Goal: Information Seeking & Learning: Find specific fact

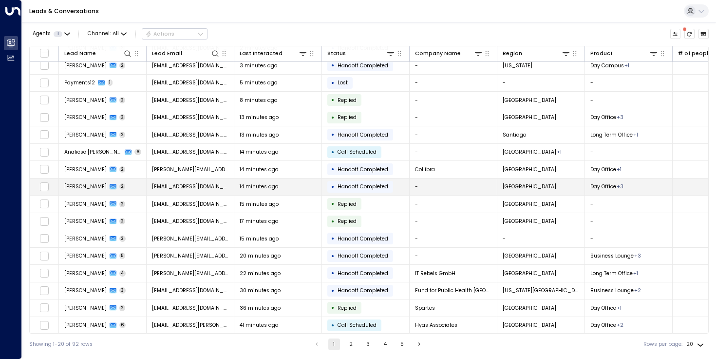
scroll to position [77, 0]
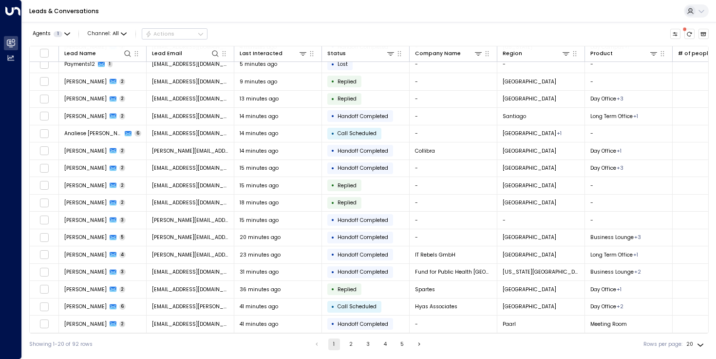
click at [349, 341] on button "2" at bounding box center [351, 344] width 12 height 12
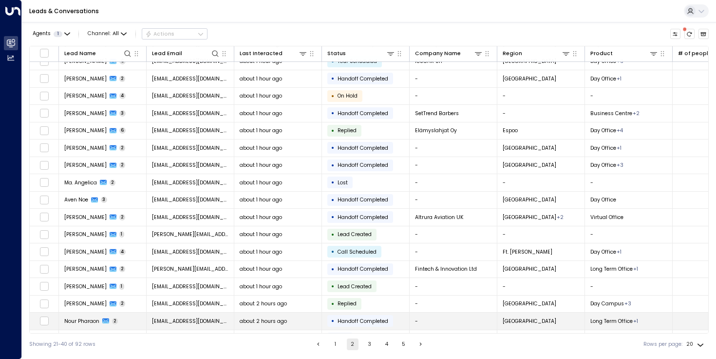
scroll to position [77, 0]
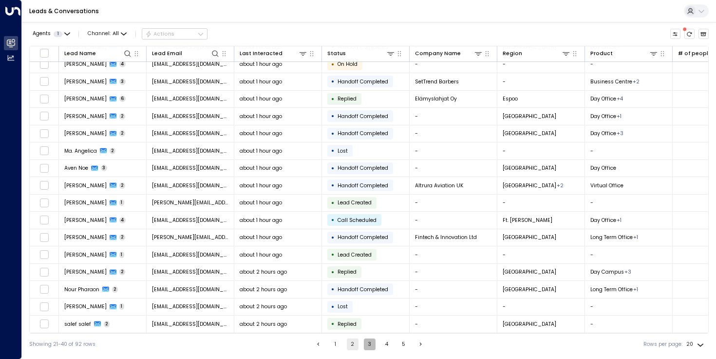
click at [365, 341] on button "3" at bounding box center [370, 344] width 12 height 12
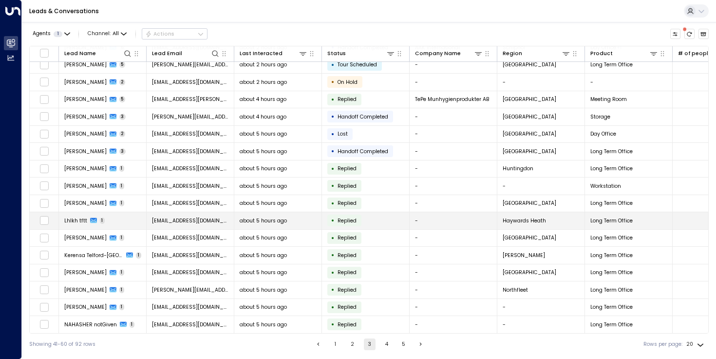
scroll to position [77, 0]
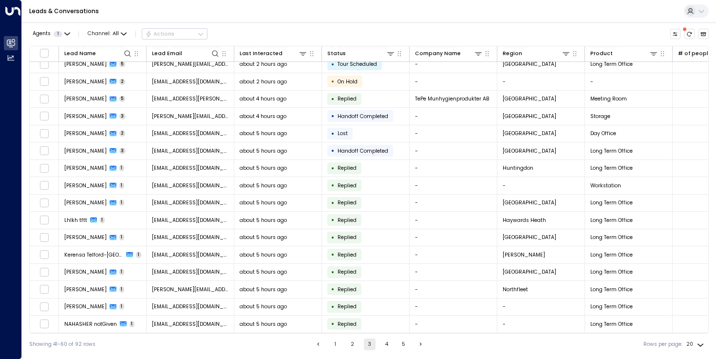
click at [386, 343] on button "4" at bounding box center [387, 344] width 12 height 12
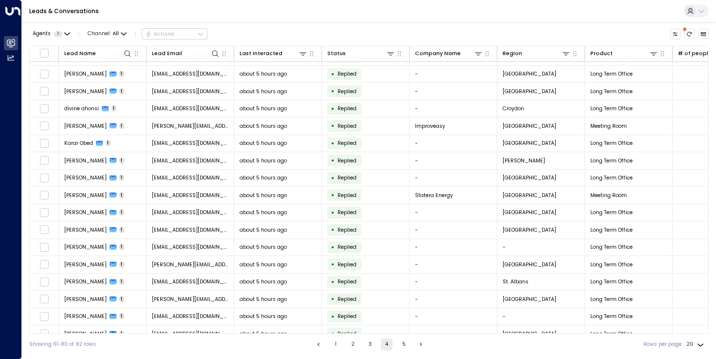
scroll to position [77, 0]
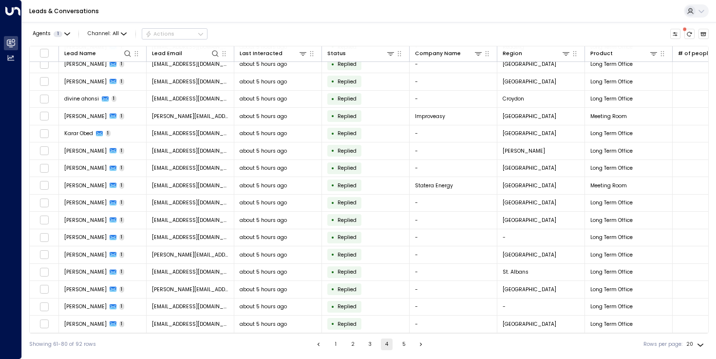
click at [400, 341] on button "5" at bounding box center [404, 344] width 12 height 12
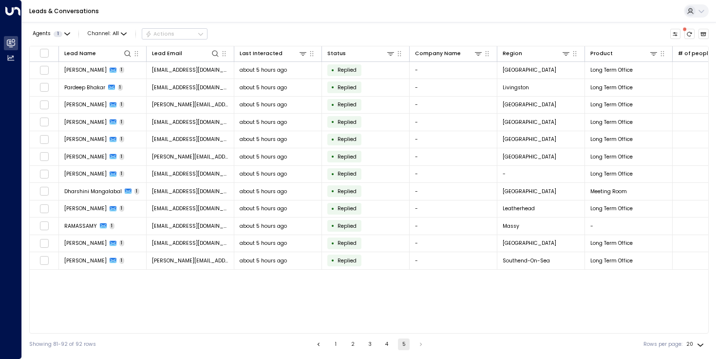
click at [360, 302] on div "Lead Name Lead Email Last Interacted Status Company Name Region Product # of pe…" at bounding box center [369, 189] width 680 height 287
click at [206, 297] on div "Lead Name Lead Email Last Interacted Status Company Name Region Product # of pe…" at bounding box center [369, 189] width 680 height 287
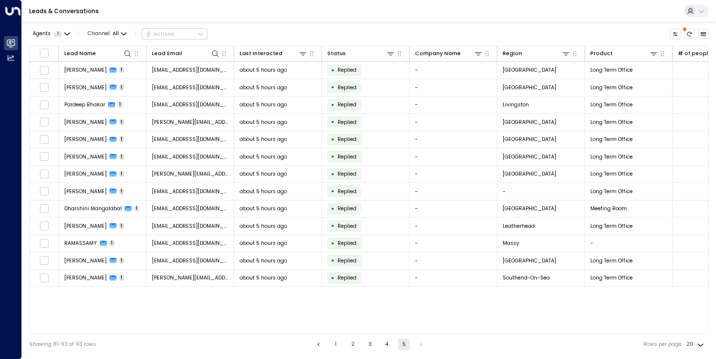
click at [330, 338] on button "1" at bounding box center [336, 344] width 12 height 12
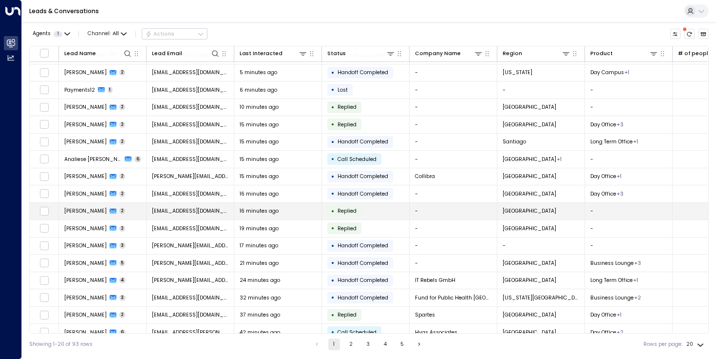
scroll to position [64, 0]
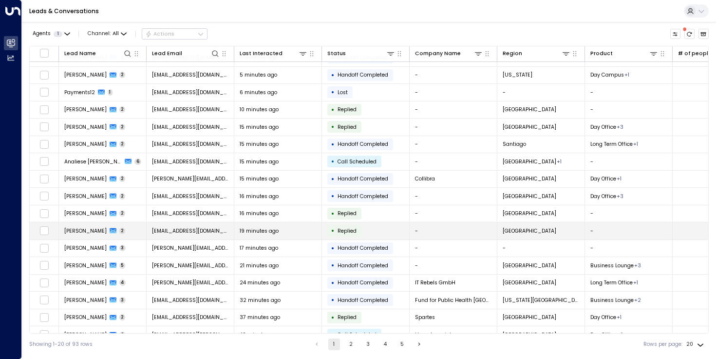
click at [267, 224] on td "19 minutes ago" at bounding box center [278, 230] width 88 height 17
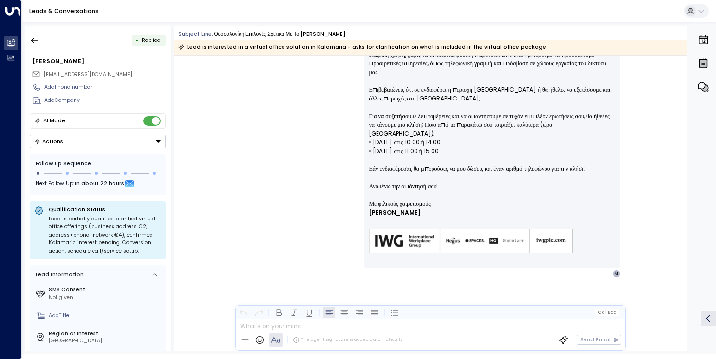
scroll to position [202, 0]
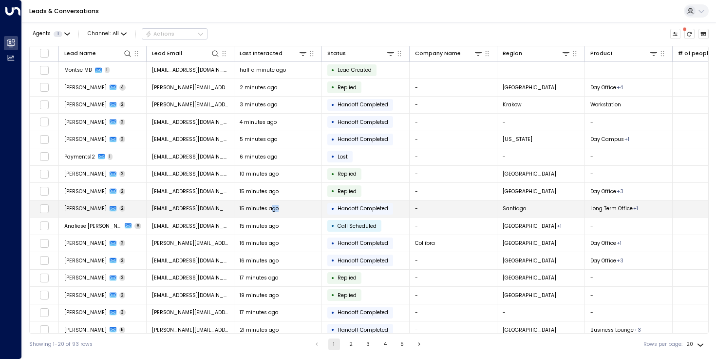
drag, startPoint x: 272, startPoint y: 206, endPoint x: 273, endPoint y: 200, distance: 5.9
click at [273, 200] on td "15 minutes ago" at bounding box center [278, 208] width 88 height 17
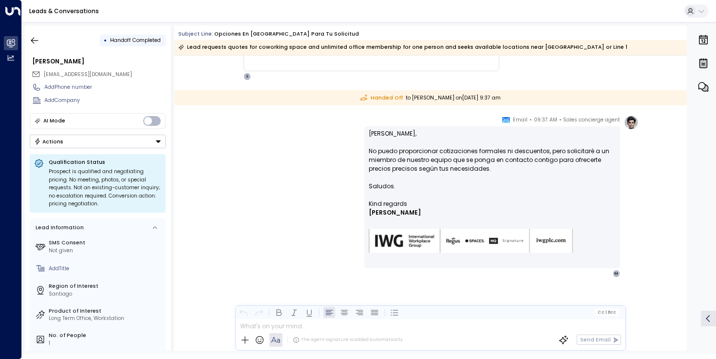
scroll to position [191, 0]
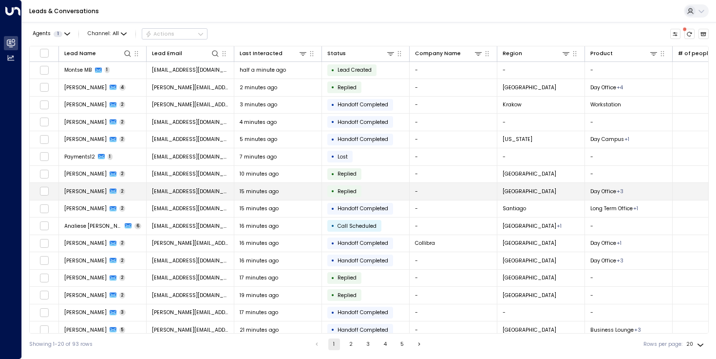
click at [265, 190] on span "15 minutes ago" at bounding box center [259, 191] width 39 height 7
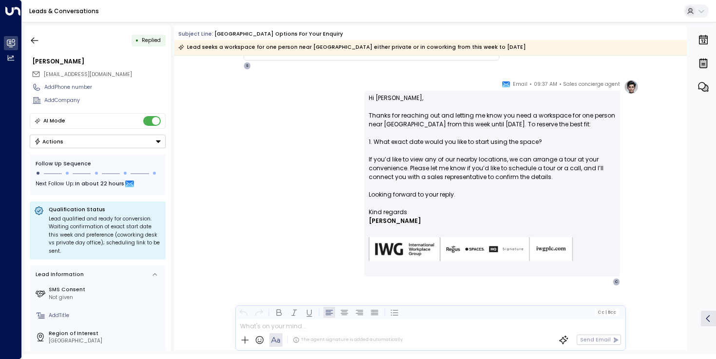
scroll to position [275, 0]
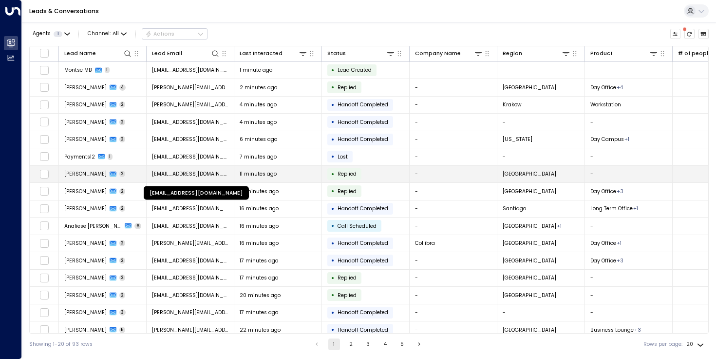
click at [212, 175] on span "[EMAIL_ADDRESS][DOMAIN_NAME]" at bounding box center [190, 173] width 77 height 7
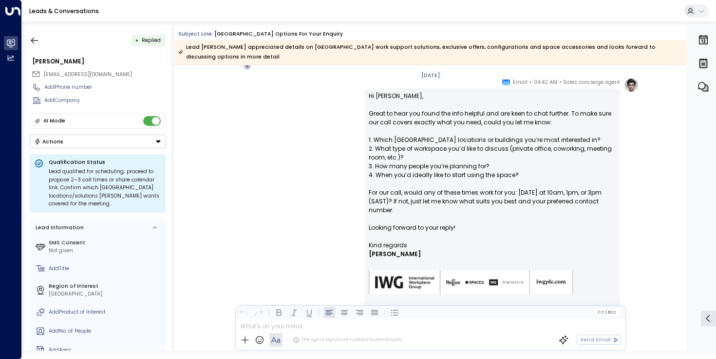
scroll to position [213, 0]
click at [236, 151] on div "Sales concierge agent • 09:42 AM • Email Hi [PERSON_NAME], Great to hear you fo…" at bounding box center [430, 198] width 417 height 241
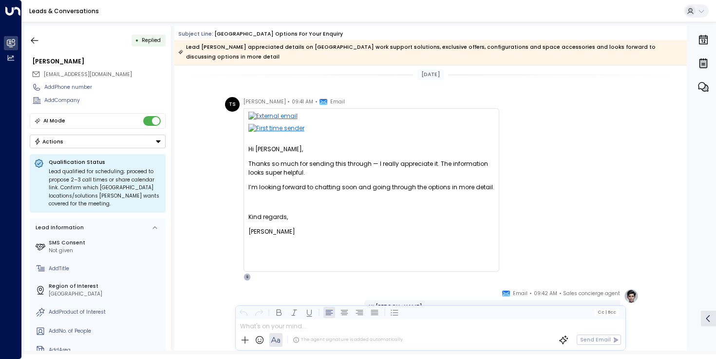
scroll to position [0, 0]
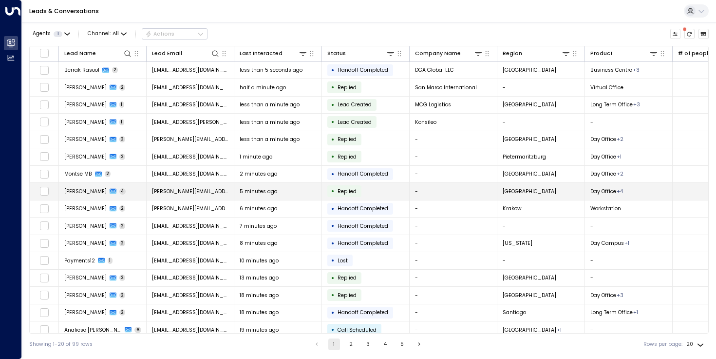
scroll to position [77, 0]
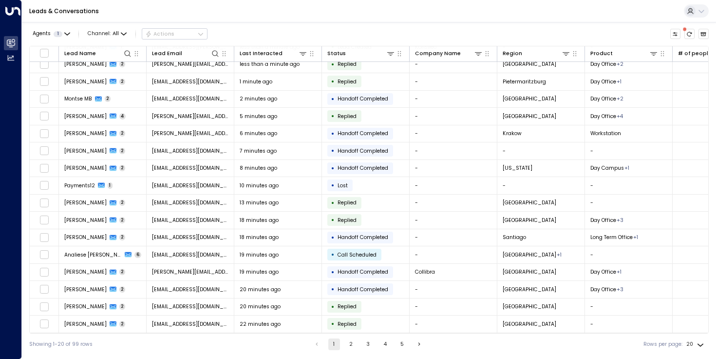
click at [403, 348] on button "5" at bounding box center [403, 344] width 12 height 12
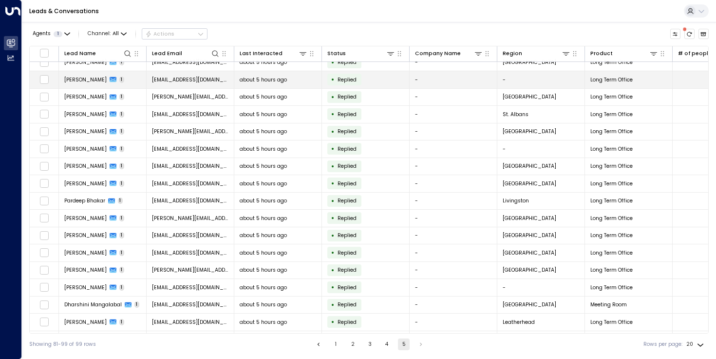
scroll to position [1, 0]
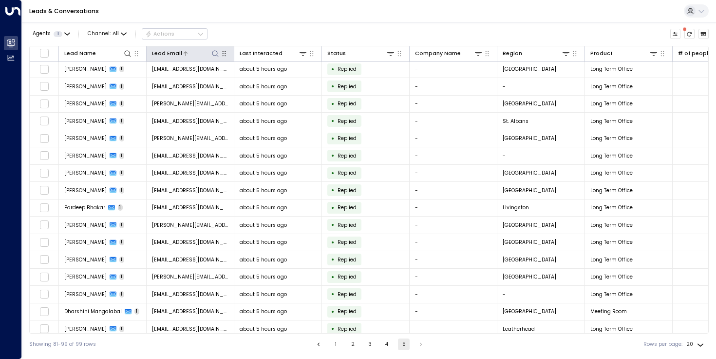
click at [218, 55] on icon at bounding box center [215, 54] width 8 height 8
type input "******"
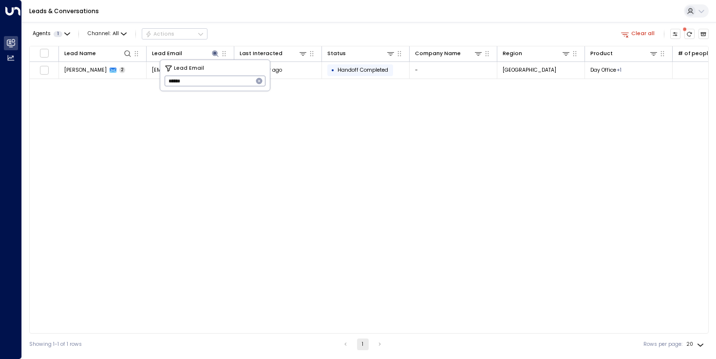
click at [184, 119] on div "Lead Name Lead Email Last Interacted Status Company Name Region Product # of pe…" at bounding box center [369, 189] width 680 height 287
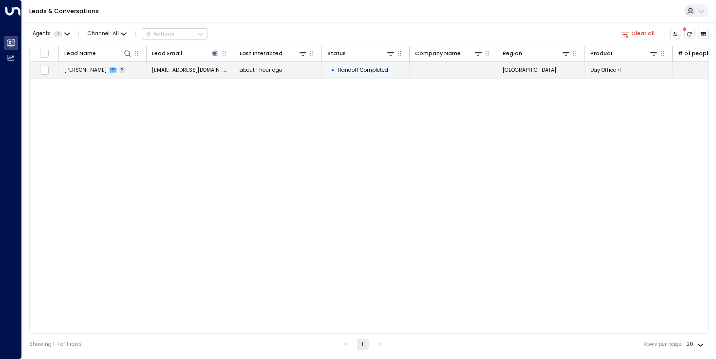
click at [180, 73] on span "[EMAIL_ADDRESS][DOMAIN_NAME]" at bounding box center [190, 69] width 77 height 7
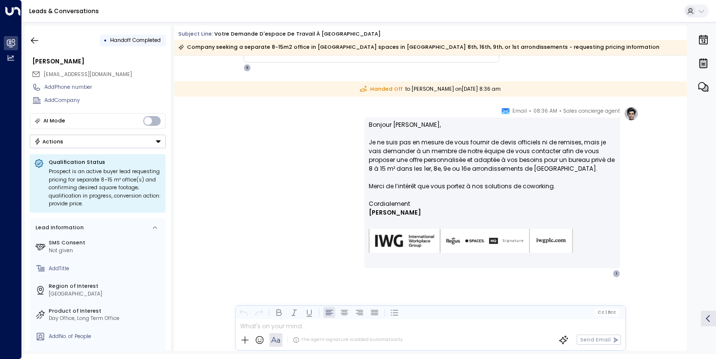
scroll to position [200, 0]
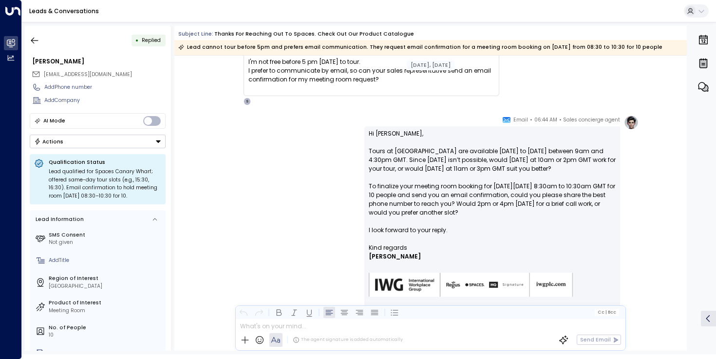
scroll to position [702, 0]
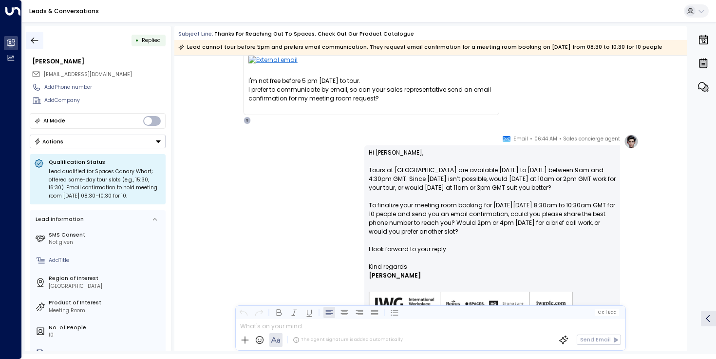
click at [32, 46] on button "button" at bounding box center [35, 41] width 18 height 18
click at [34, 40] on icon "button" at bounding box center [35, 41] width 10 height 10
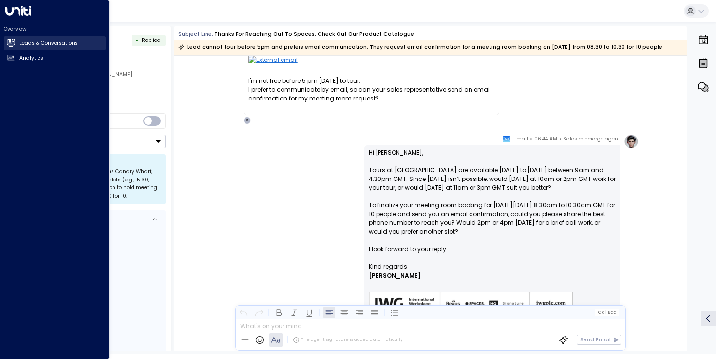
click at [11, 40] on icon at bounding box center [11, 42] width 8 height 6
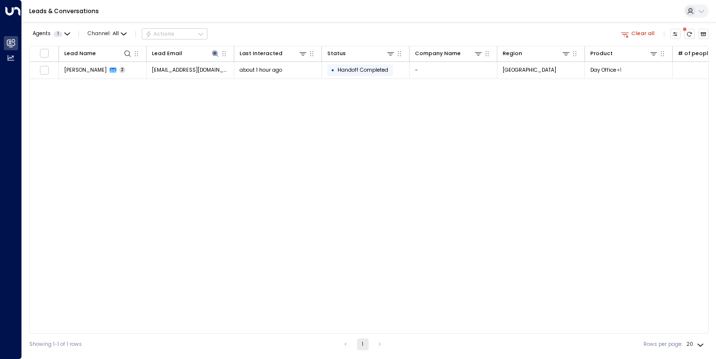
click at [151, 95] on div "Lead Name Lead Email Last Interacted Status Company Name Region Product # of pe…" at bounding box center [369, 189] width 680 height 287
click at [131, 51] on icon at bounding box center [128, 54] width 8 height 8
click at [144, 146] on div "Lead Name Lead Email Last Interacted Status Company Name Region Product # of pe…" at bounding box center [369, 189] width 680 height 287
click at [212, 51] on icon at bounding box center [215, 53] width 6 height 6
click at [260, 82] on icon "button" at bounding box center [259, 81] width 6 height 6
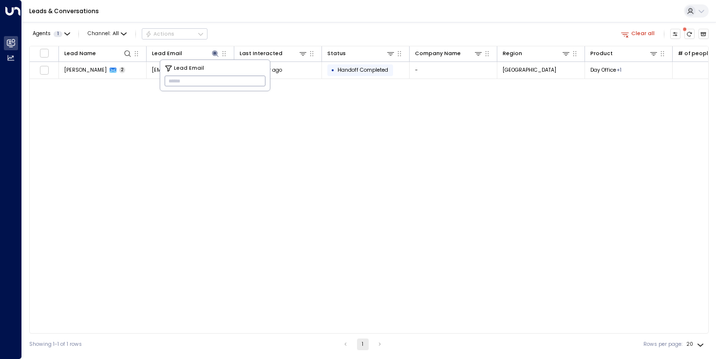
click at [220, 163] on div "Lead Name Lead Email Last Interacted Status Company Name Region Product # of pe…" at bounding box center [369, 189] width 680 height 287
